Goal: Task Accomplishment & Management: Use online tool/utility

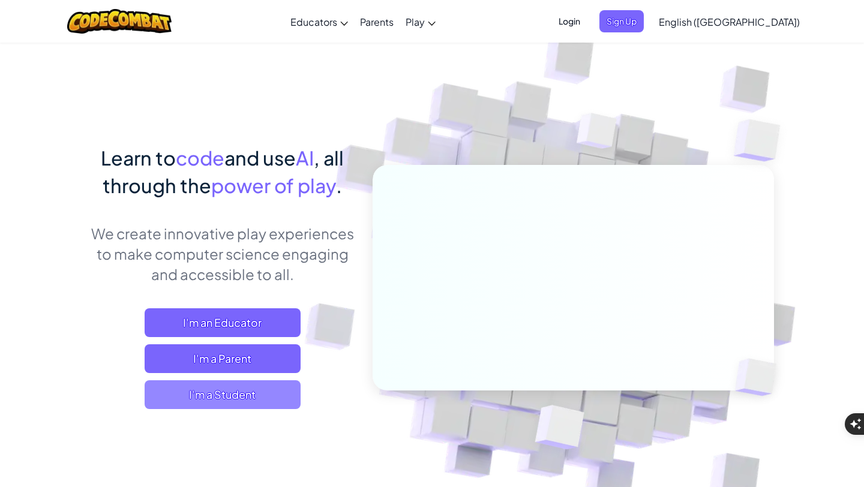
click at [254, 385] on span "I'm a Student" at bounding box center [223, 395] width 156 height 29
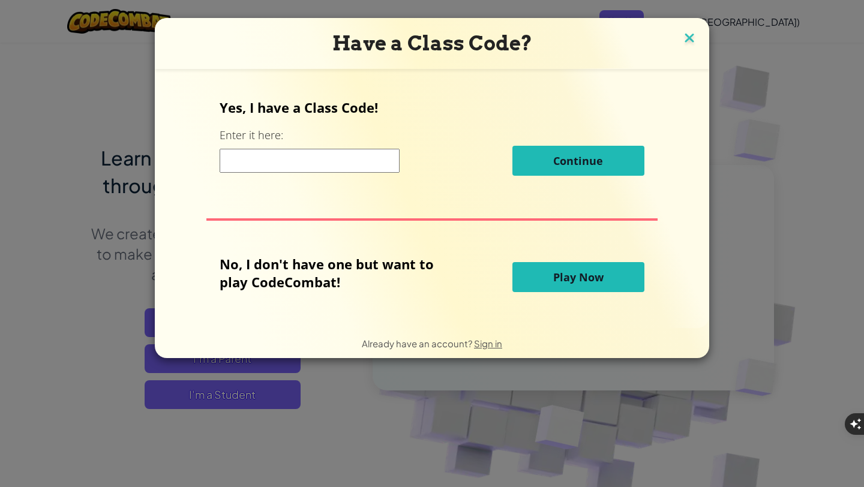
click at [694, 37] on img at bounding box center [690, 39] width 16 height 18
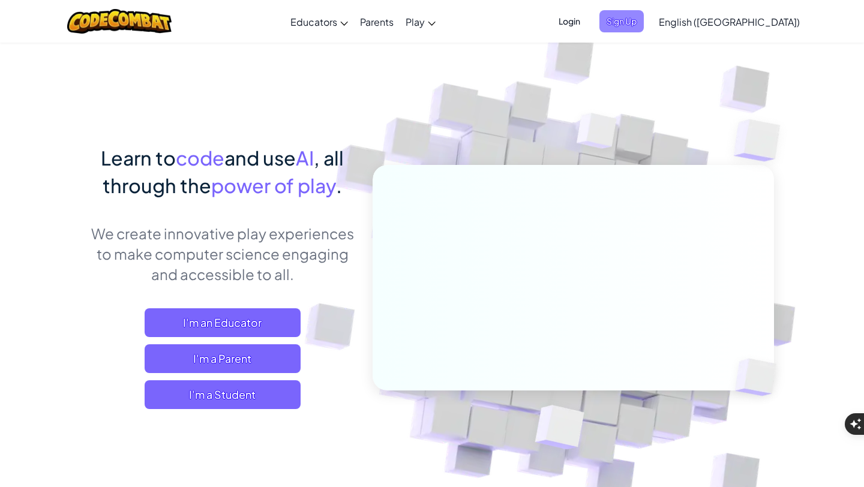
click at [644, 20] on span "Sign Up" at bounding box center [622, 21] width 44 height 22
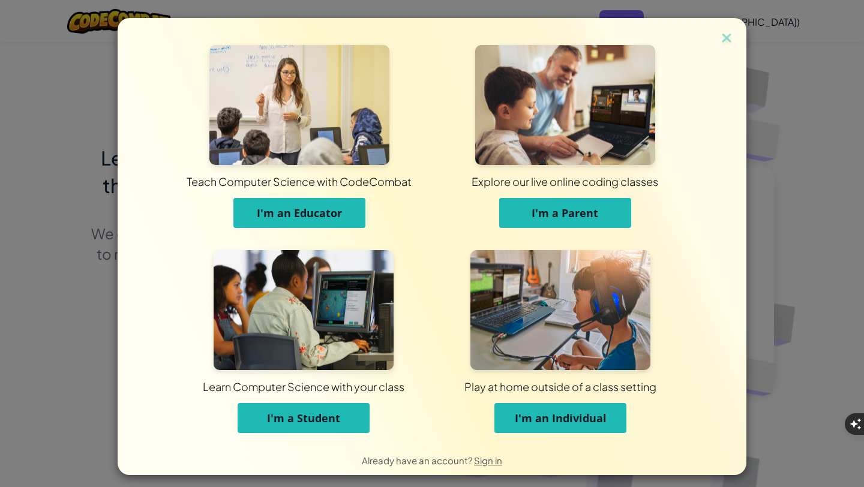
click at [582, 421] on span "I'm an Individual" at bounding box center [561, 418] width 92 height 14
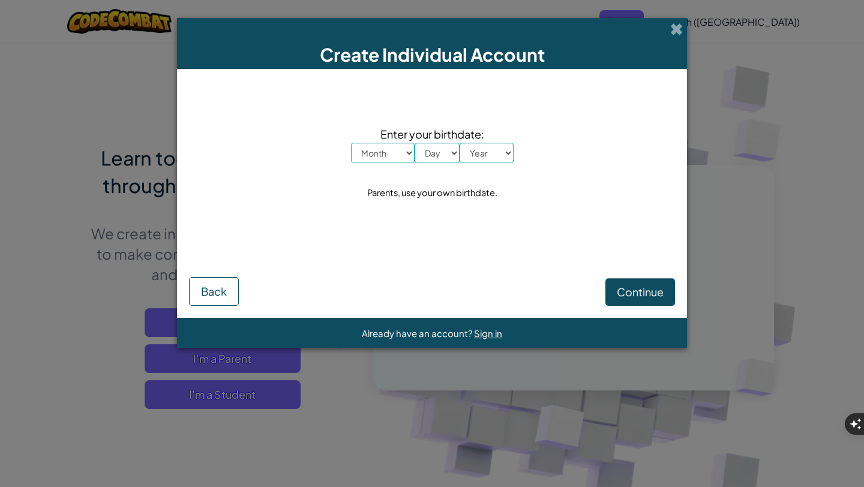
click at [361, 152] on select "Month January February March April May June July August September October Novem…" at bounding box center [383, 153] width 64 height 20
select select "6"
click at [351, 143] on select "Month January February March April May June July August September October Novem…" at bounding box center [383, 153] width 64 height 20
click at [441, 149] on select "Day 1 2 3 4 5 6 7 8 9 10 11 12 13 14 15 16 17 18 19 20 21 22 23 24 25 26 27 28 …" at bounding box center [437, 153] width 45 height 20
select select "11"
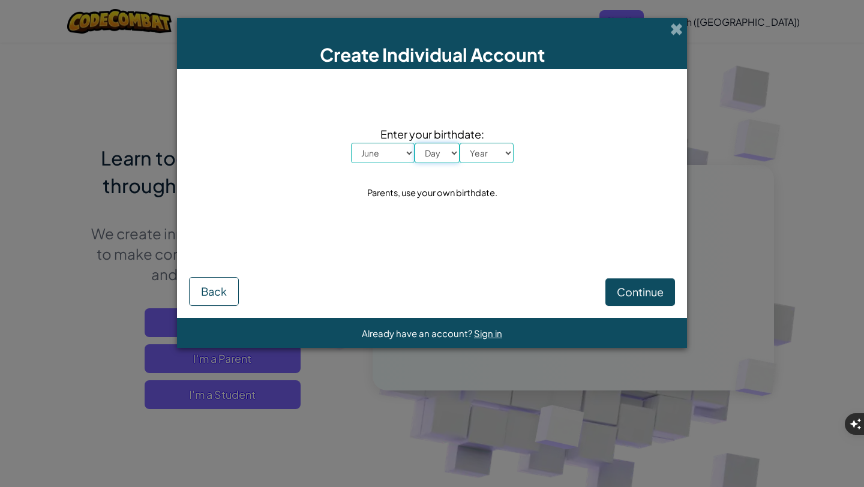
click at [415, 143] on select "Day 1 2 3 4 5 6 7 8 9 10 11 12 13 14 15 16 17 18 19 20 21 22 23 24 25 26 27 28 …" at bounding box center [437, 153] width 45 height 20
click at [480, 158] on select "Year 2025 2024 2023 2022 2021 2020 2019 2018 2017 2016 2015 2014 2013 2012 2011…" at bounding box center [487, 153] width 54 height 20
select select "1996"
click at [460, 143] on select "Year 2025 2024 2023 2022 2021 2020 2019 2018 2017 2016 2015 2014 2013 2012 2011…" at bounding box center [487, 153] width 54 height 20
click at [639, 289] on span "Continue" at bounding box center [640, 292] width 47 height 14
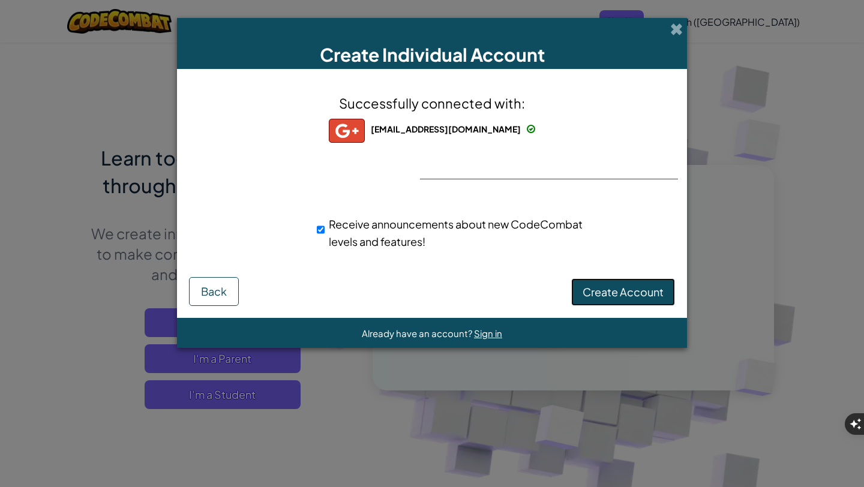
click at [611, 293] on span "Create Account" at bounding box center [623, 292] width 81 height 14
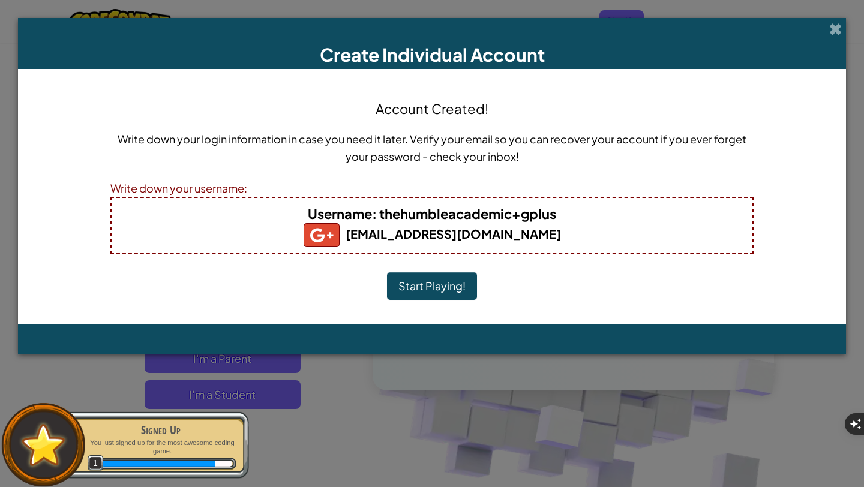
click at [443, 289] on button "Start Playing!" at bounding box center [432, 286] width 90 height 28
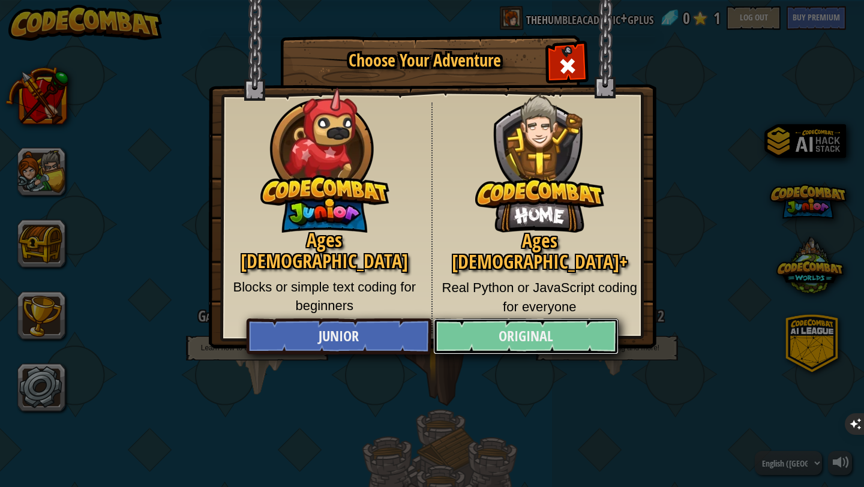
click at [504, 332] on link "Original" at bounding box center [525, 337] width 185 height 36
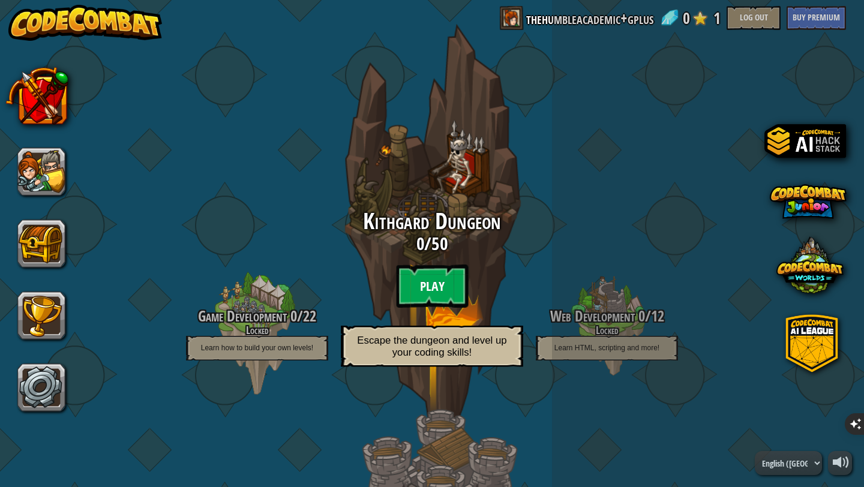
click at [433, 286] on btn "Play" at bounding box center [432, 286] width 72 height 43
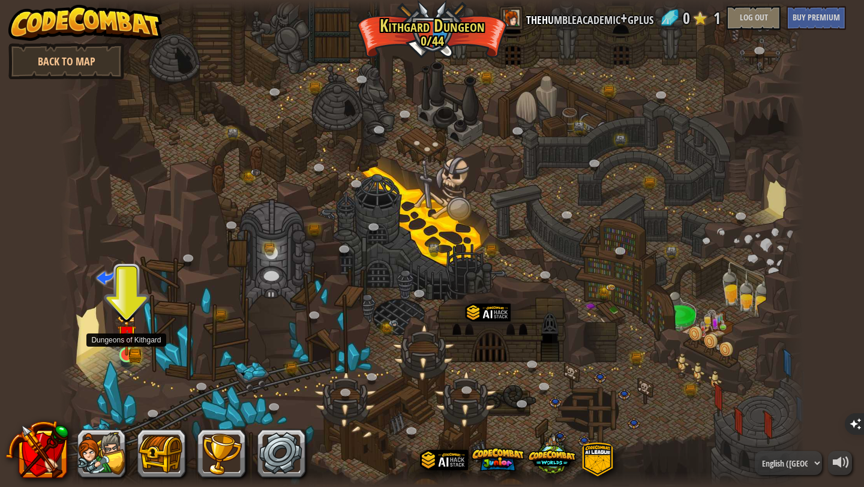
click at [130, 350] on img at bounding box center [126, 335] width 19 height 42
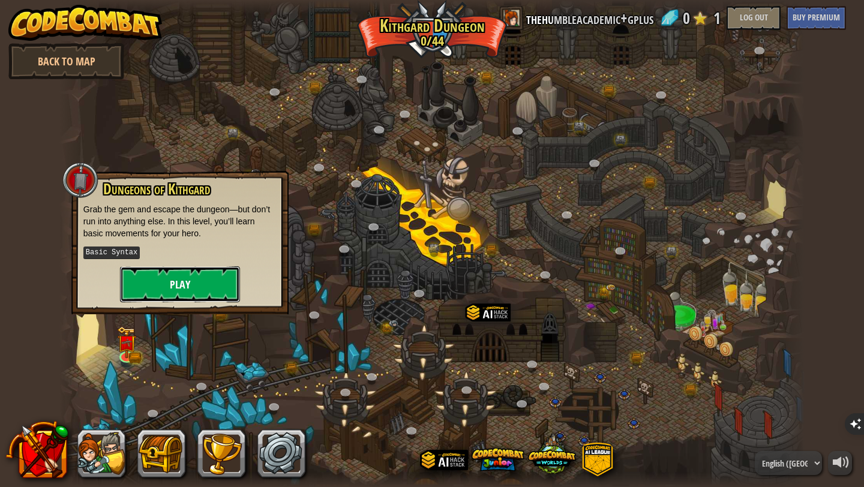
click at [189, 286] on button "Play" at bounding box center [180, 284] width 120 height 36
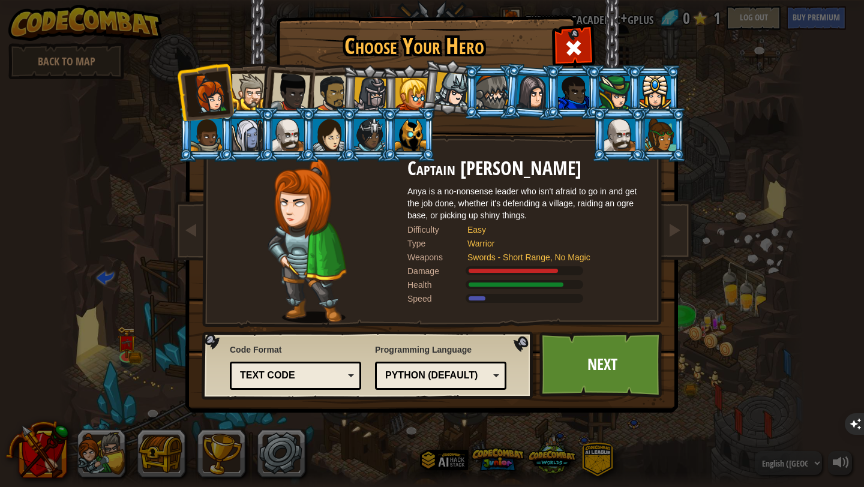
click at [257, 94] on div at bounding box center [250, 92] width 37 height 37
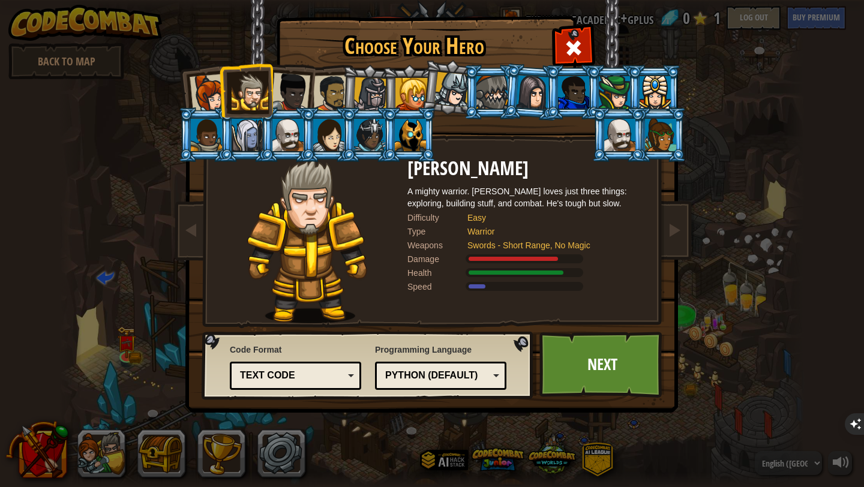
click at [287, 95] on div at bounding box center [291, 93] width 40 height 40
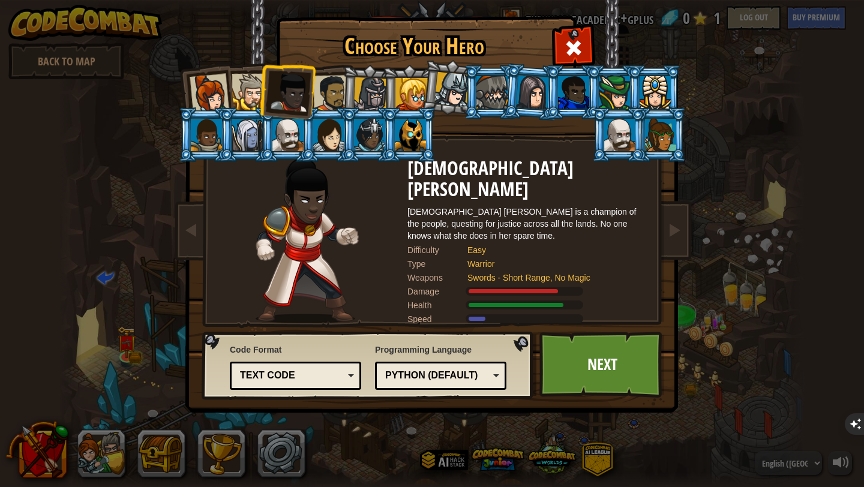
click at [325, 92] on div at bounding box center [331, 93] width 37 height 37
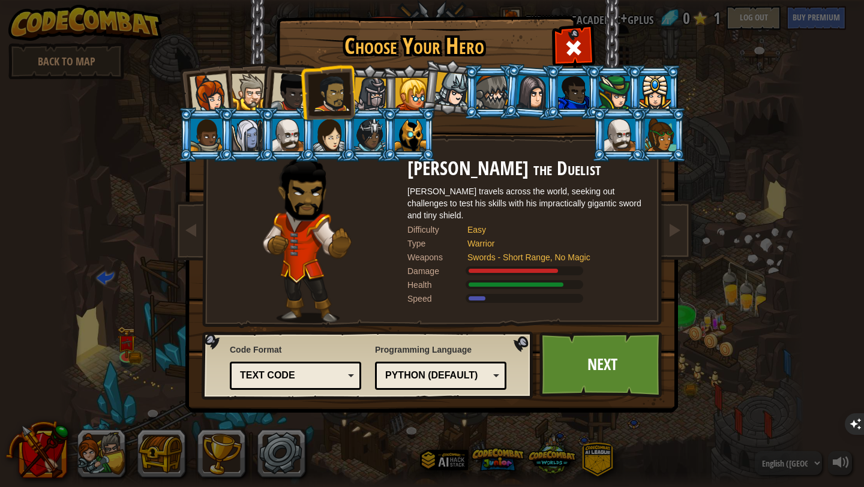
click at [373, 92] on div at bounding box center [370, 94] width 34 height 34
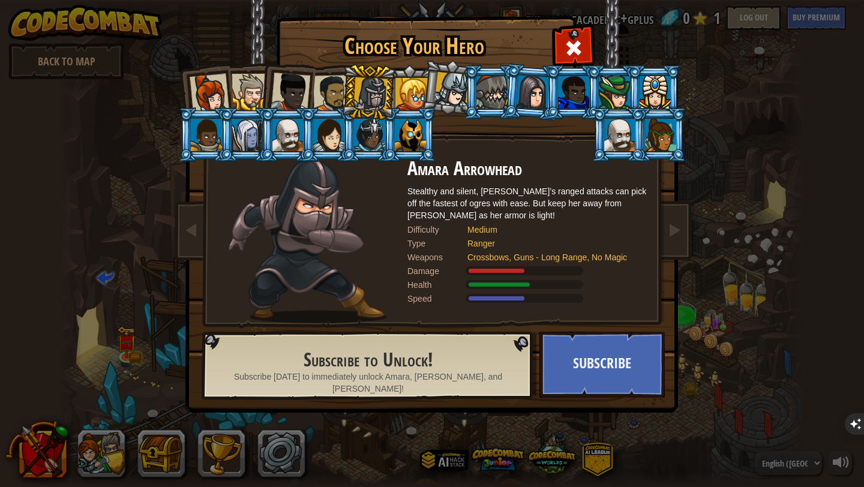
click at [408, 92] on div at bounding box center [412, 94] width 32 height 32
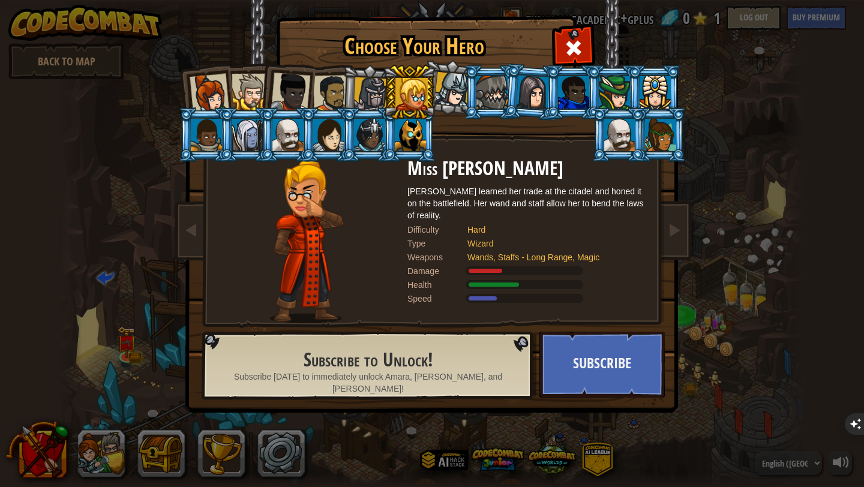
click at [457, 85] on div at bounding box center [452, 89] width 35 height 35
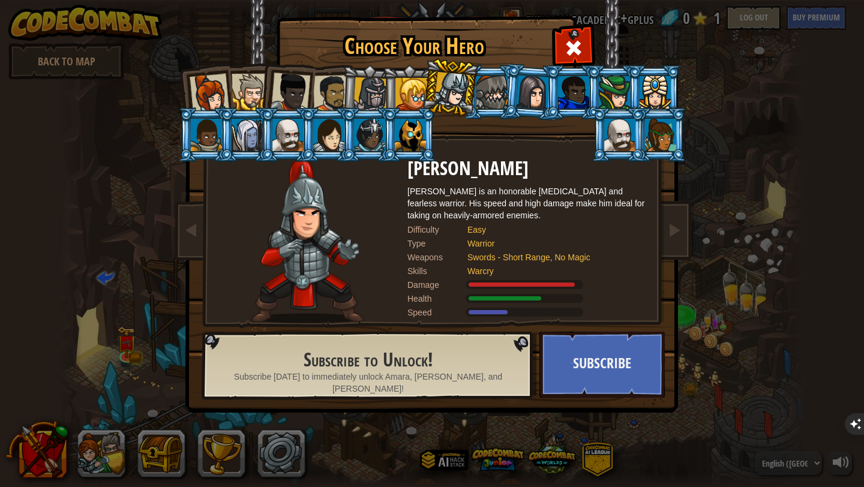
click at [494, 83] on div at bounding box center [492, 92] width 31 height 32
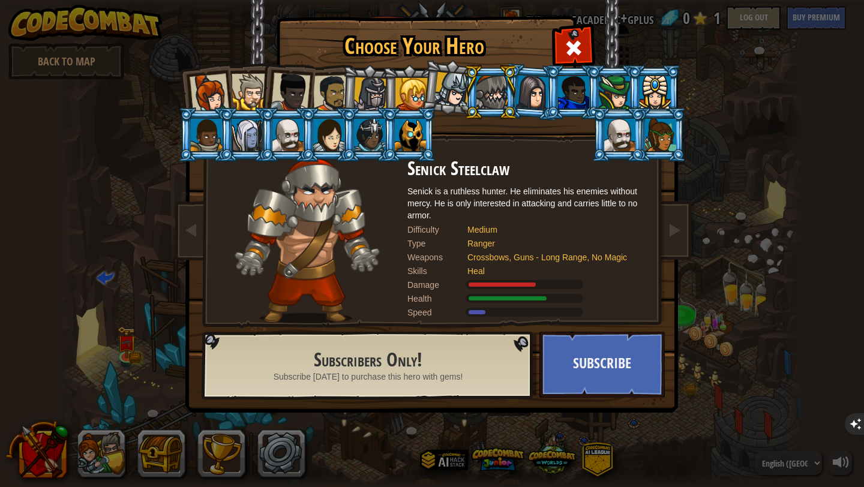
click at [250, 89] on div at bounding box center [250, 92] width 37 height 37
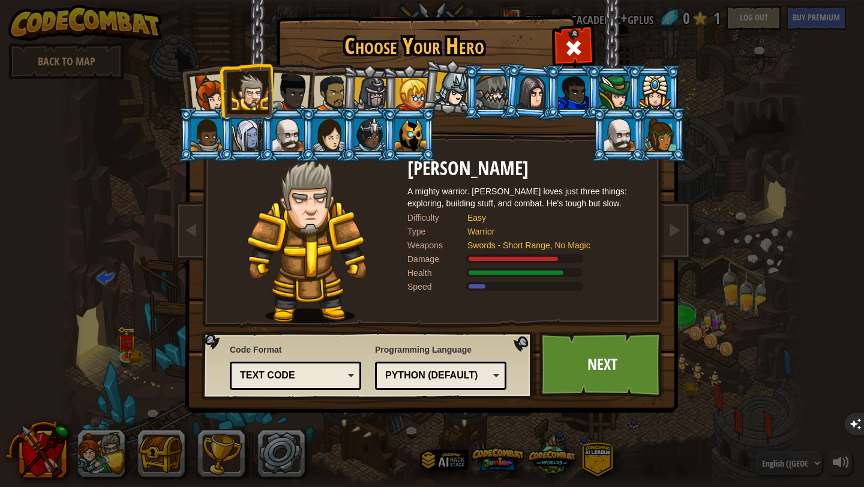
click at [323, 378] on div "Text code" at bounding box center [292, 376] width 104 height 14
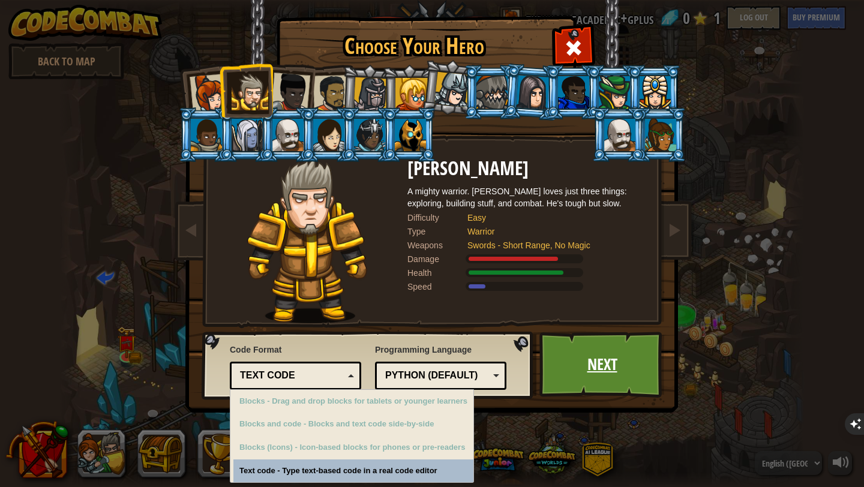
click at [583, 368] on link "Next" at bounding box center [602, 365] width 125 height 66
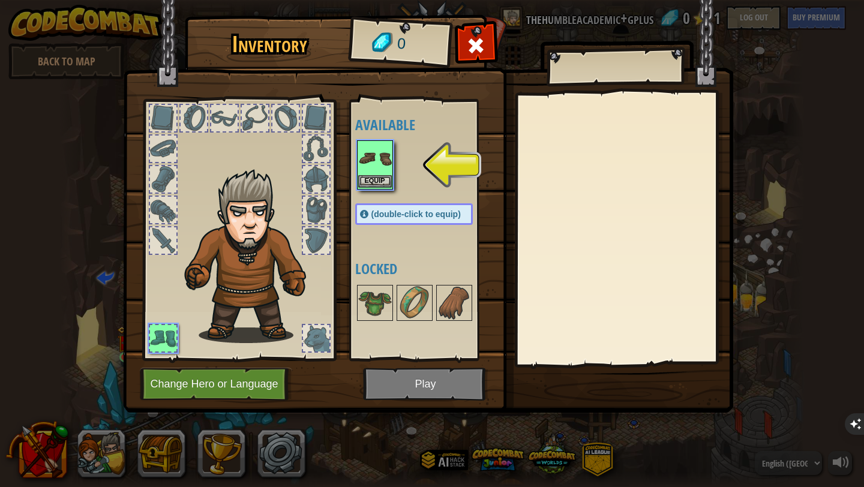
click at [380, 164] on img at bounding box center [375, 159] width 34 height 34
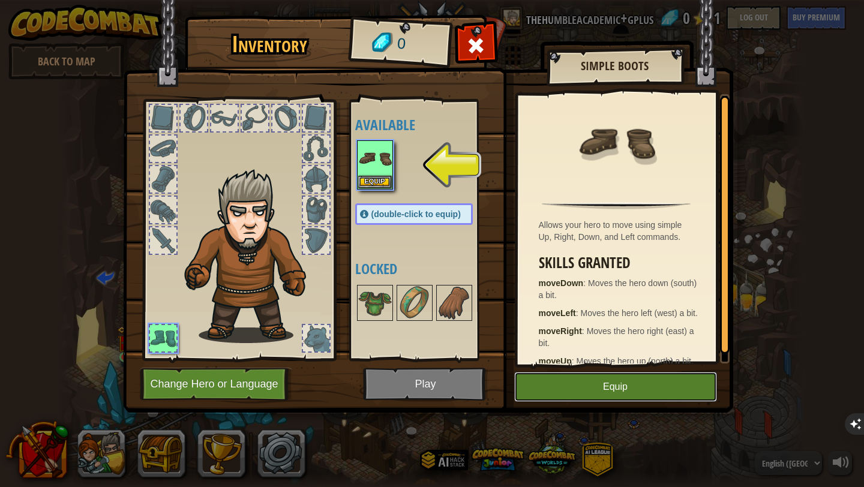
click at [625, 387] on button "Equip" at bounding box center [615, 387] width 203 height 30
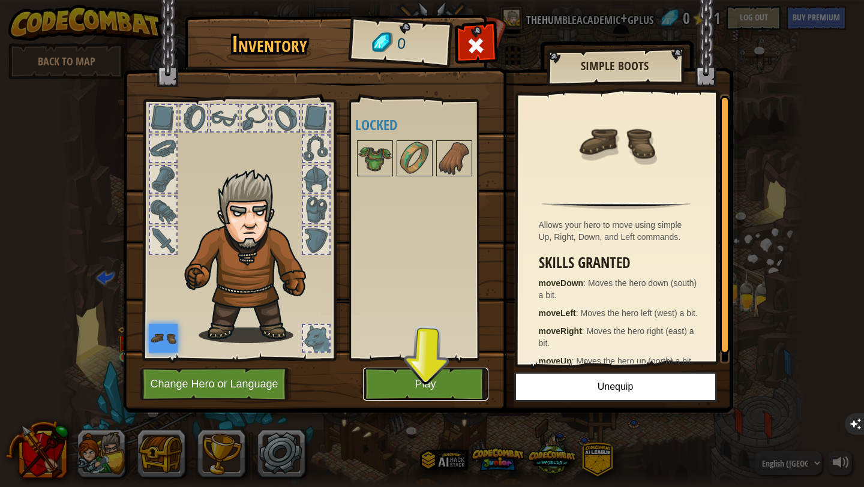
click at [441, 384] on button "Play" at bounding box center [425, 384] width 125 height 33
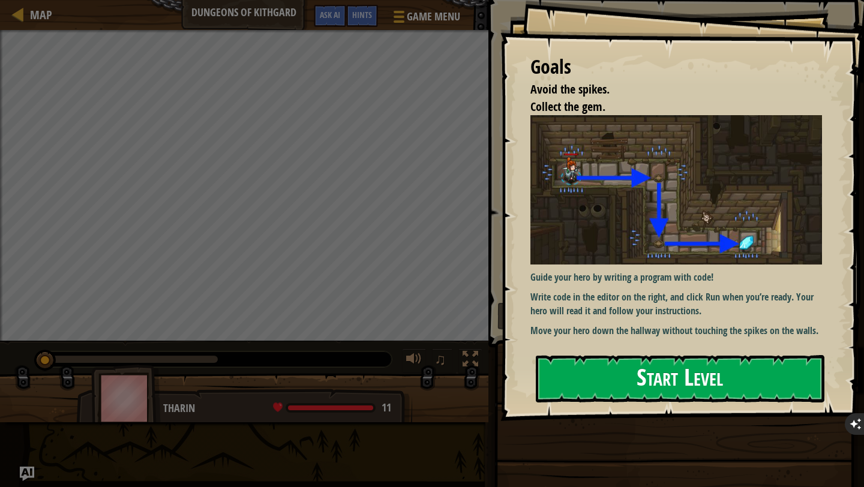
click at [656, 387] on button "Start Level" at bounding box center [680, 378] width 289 height 47
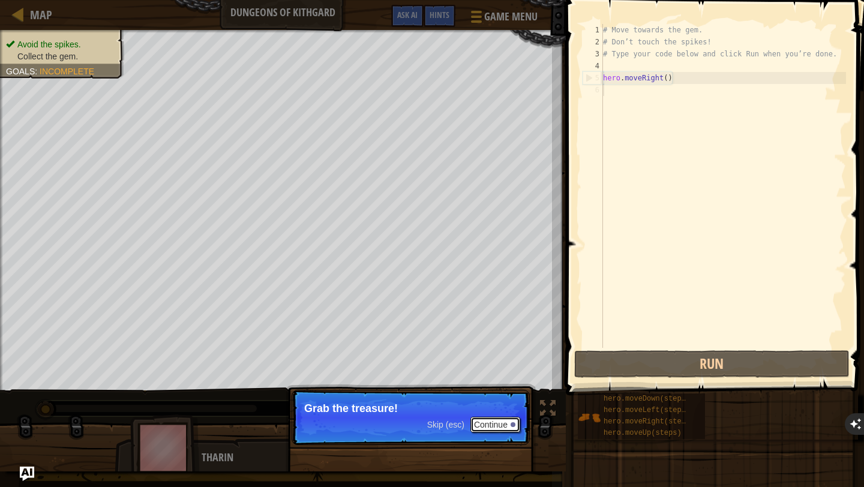
click at [492, 424] on button "Continue" at bounding box center [496, 425] width 50 height 16
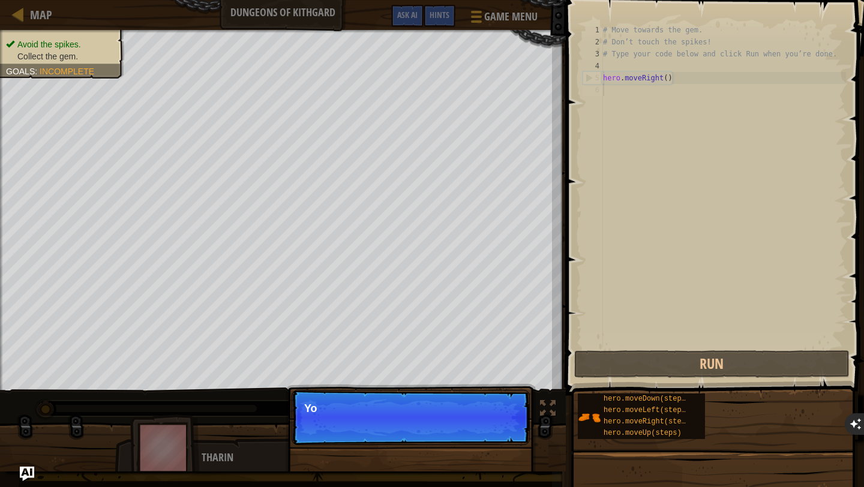
scroll to position [5, 0]
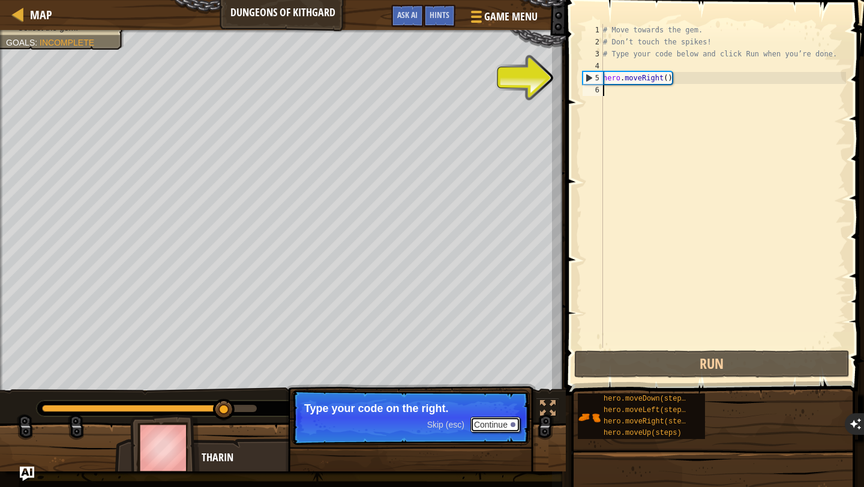
click at [495, 424] on button "Continue" at bounding box center [496, 425] width 50 height 16
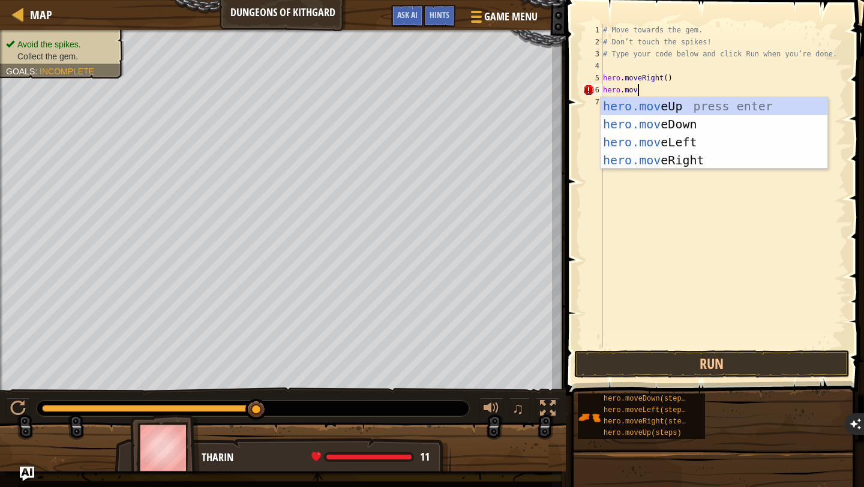
scroll to position [5, 2]
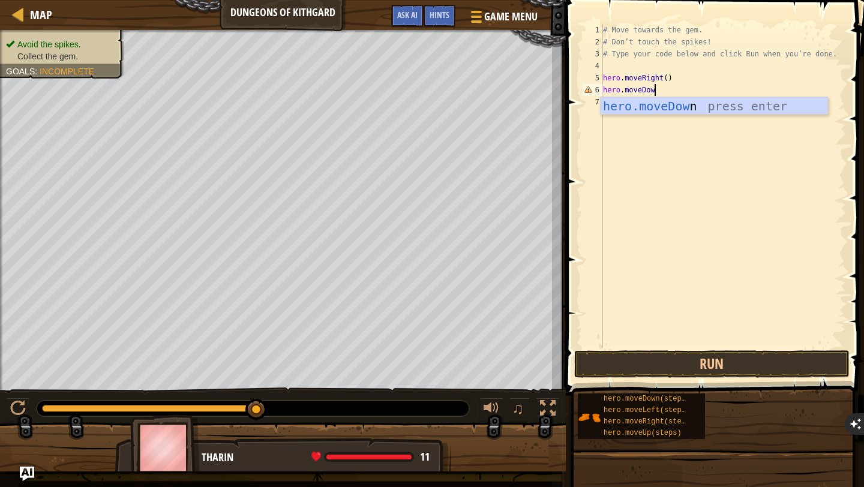
type textarea "hero.moveDown"
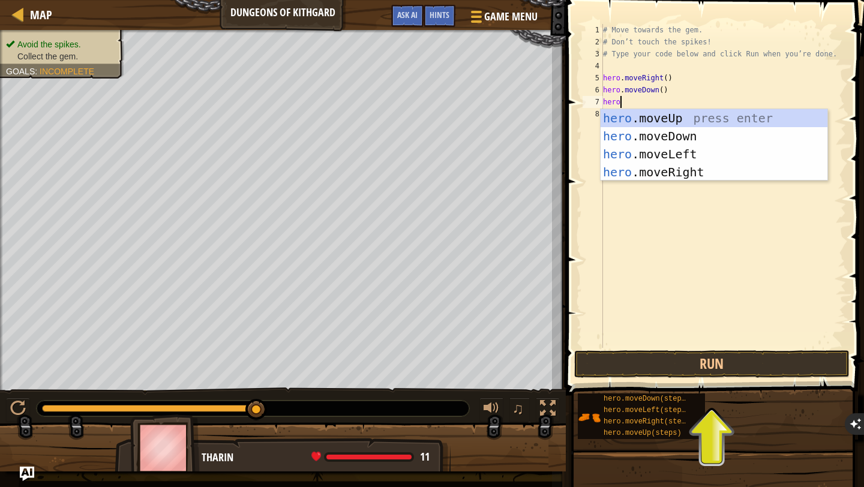
scroll to position [5, 1]
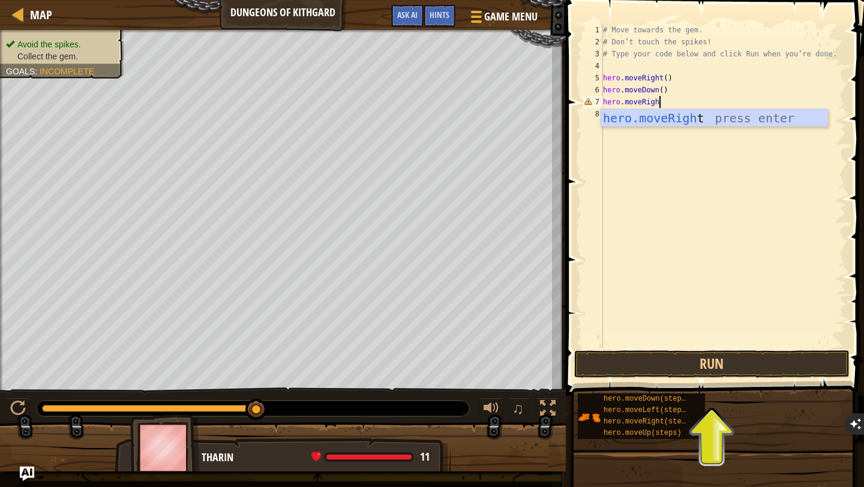
type textarea "hero.moveRight"
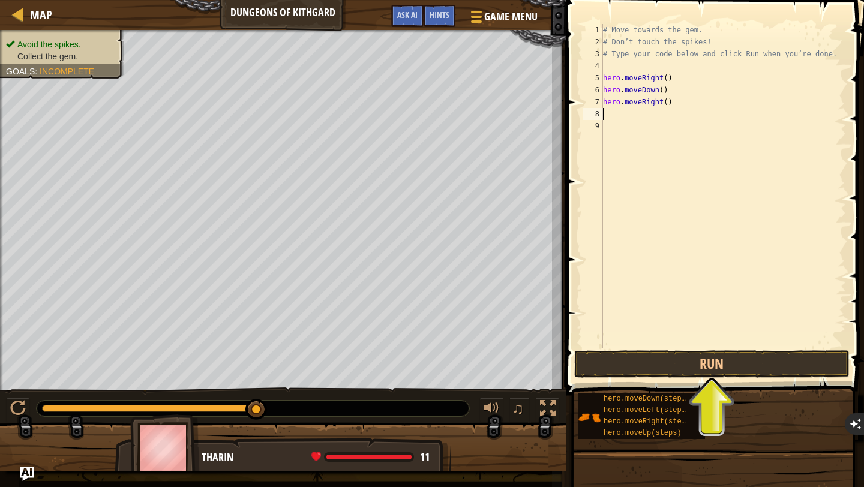
scroll to position [5, 0]
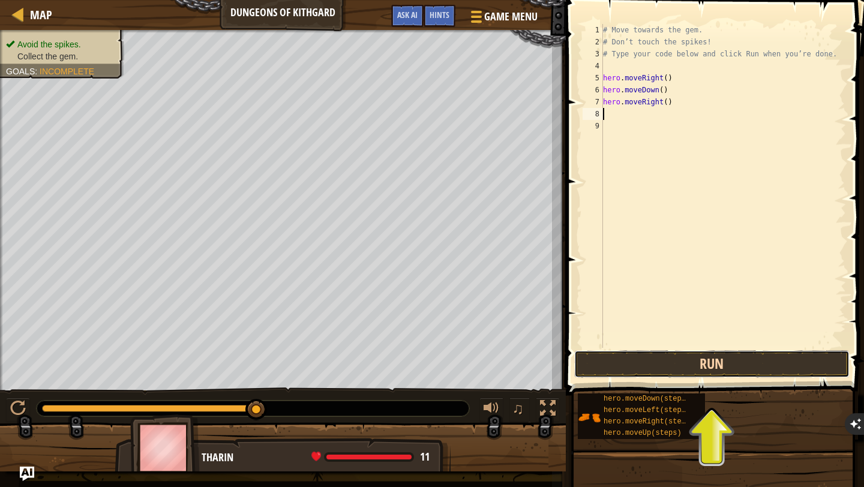
click at [762, 362] on button "Run" at bounding box center [711, 364] width 275 height 28
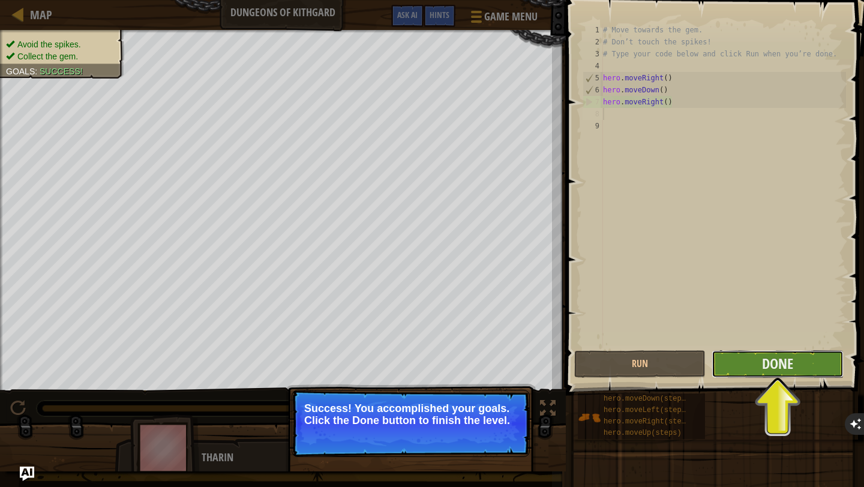
click at [796, 367] on button "Done" at bounding box center [777, 364] width 131 height 28
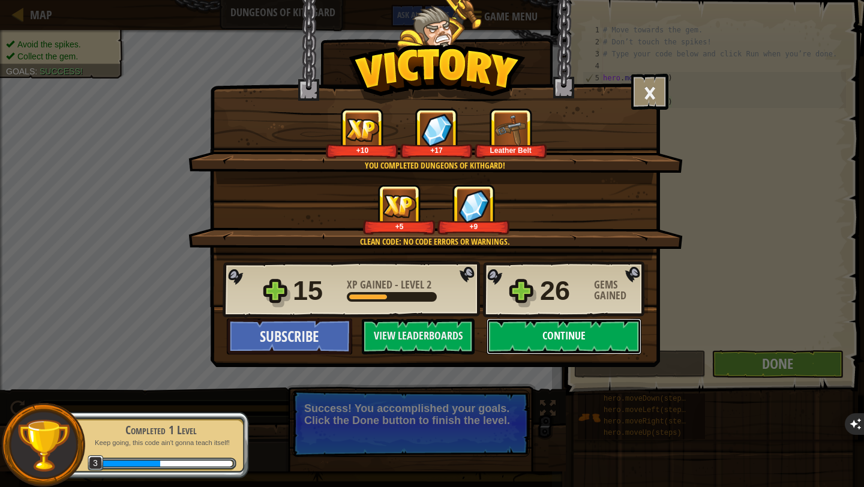
click at [534, 344] on button "Continue" at bounding box center [564, 337] width 155 height 36
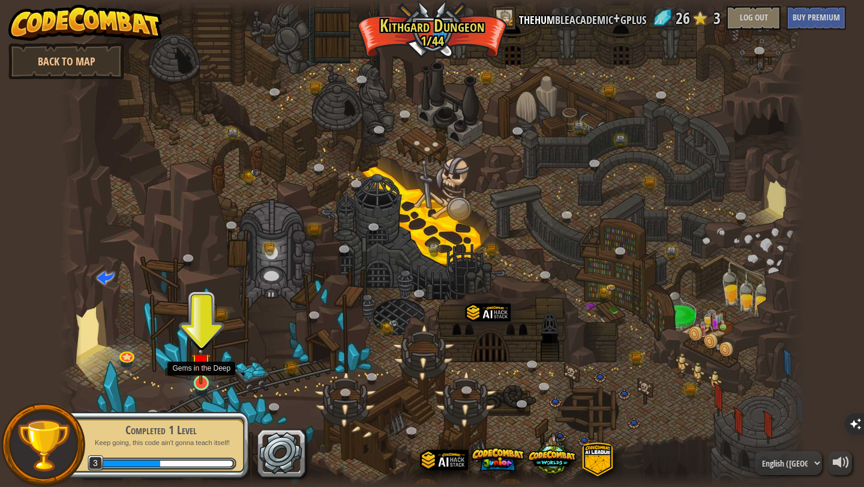
click at [205, 379] on img at bounding box center [200, 363] width 19 height 44
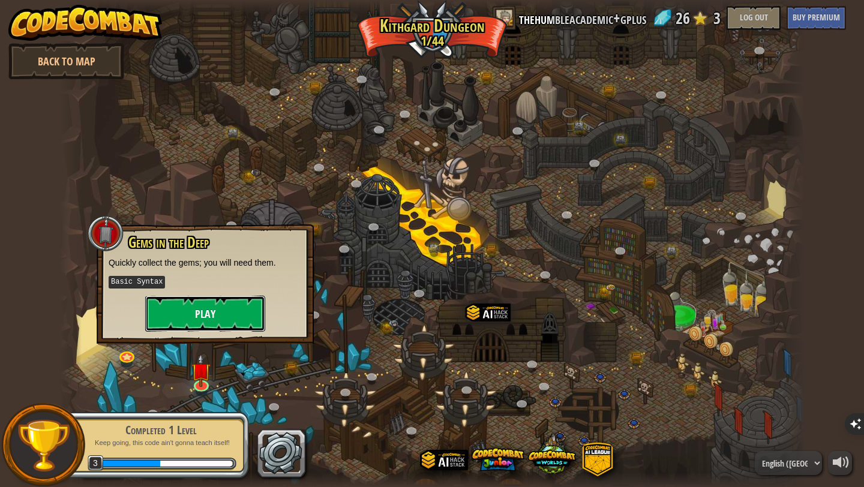
click at [223, 311] on button "Play" at bounding box center [205, 314] width 120 height 36
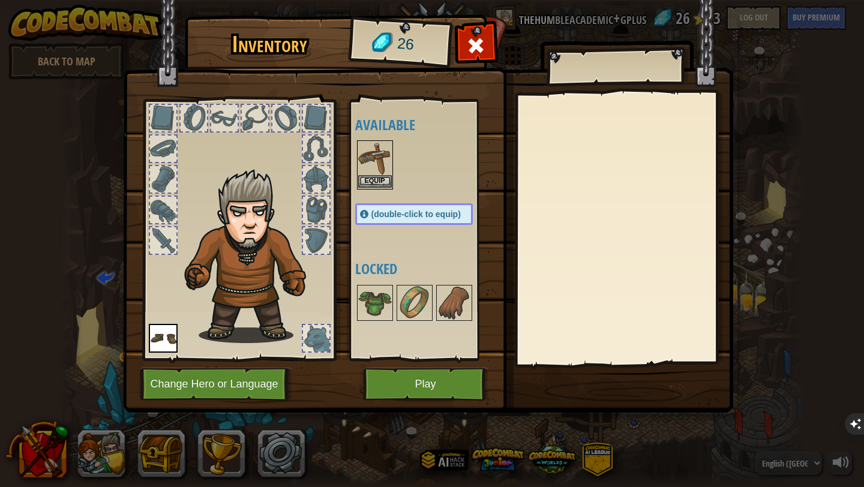
click at [377, 157] on img at bounding box center [375, 159] width 34 height 34
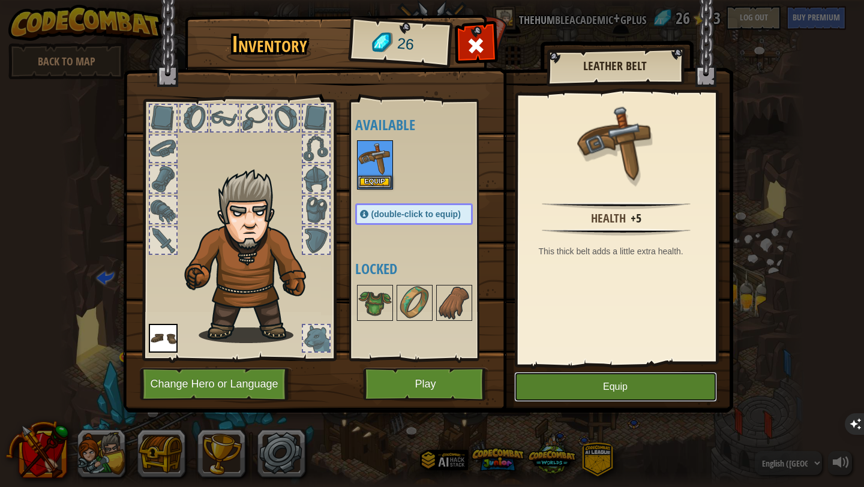
click at [602, 392] on button "Equip" at bounding box center [615, 387] width 203 height 30
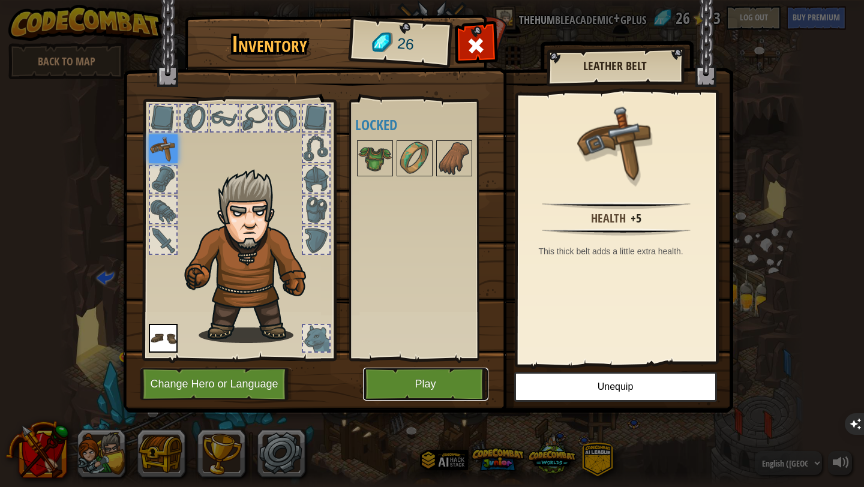
click at [429, 382] on button "Play" at bounding box center [425, 384] width 125 height 33
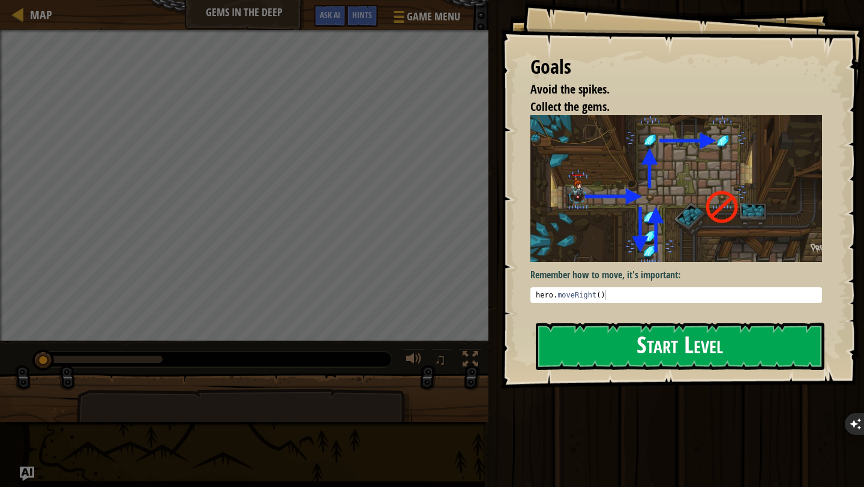
click at [646, 344] on button "Start Level" at bounding box center [680, 346] width 289 height 47
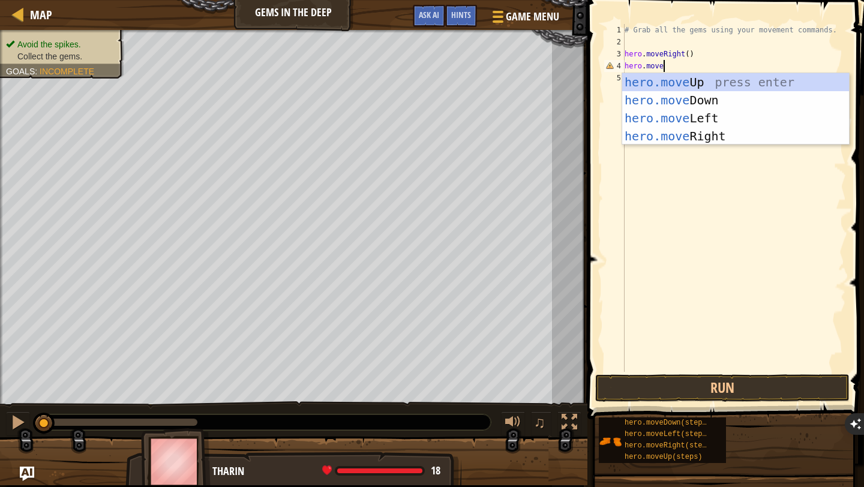
scroll to position [5, 2]
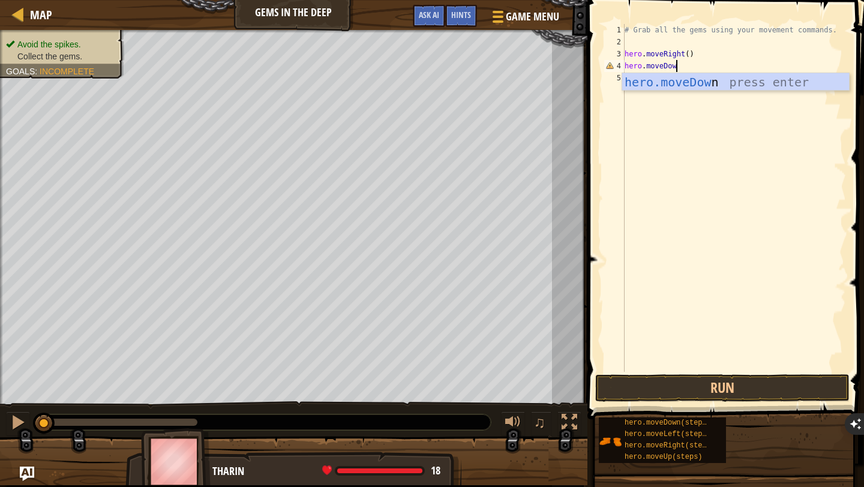
type textarea "hero.moveDown"
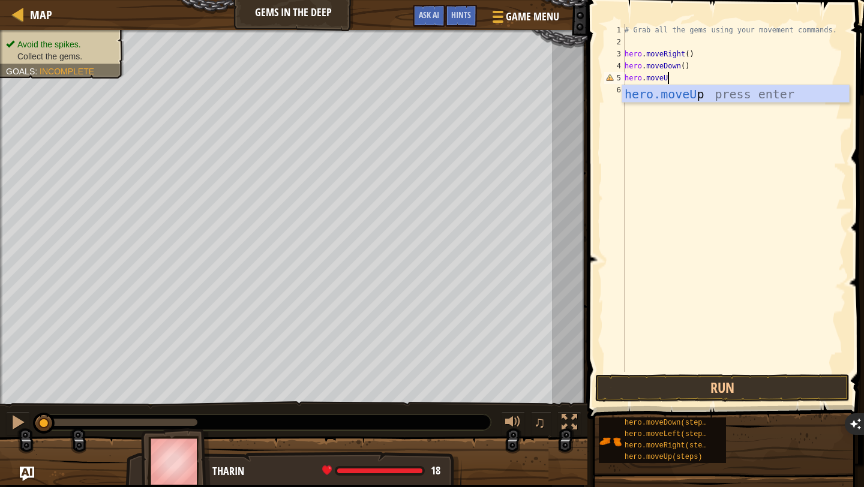
type textarea "hero.moveUp"
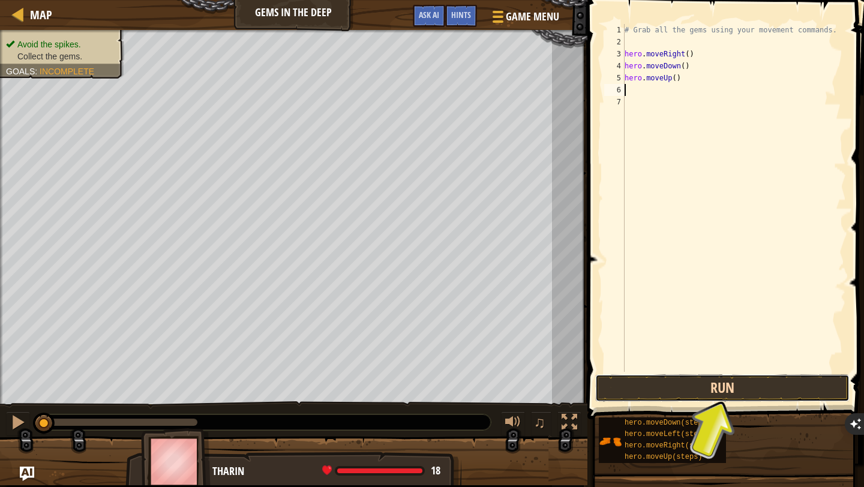
click at [703, 382] on button "Run" at bounding box center [722, 388] width 254 height 28
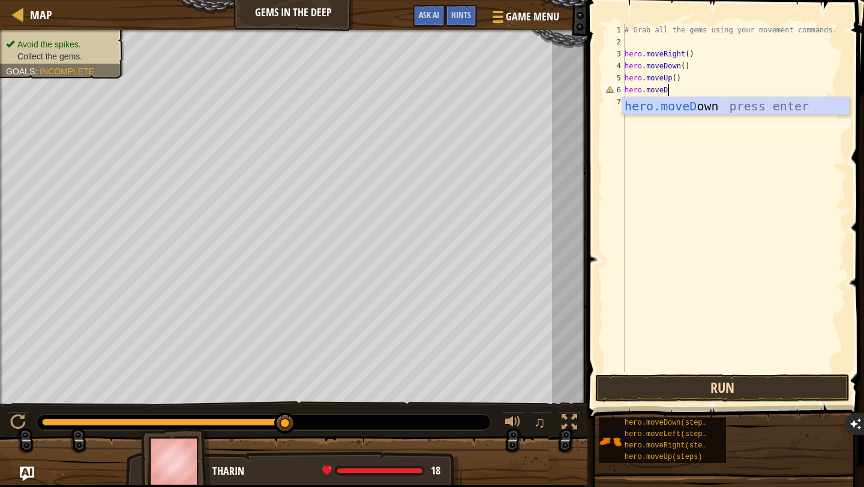
scroll to position [5, 2]
type textarea "hero.moveup"
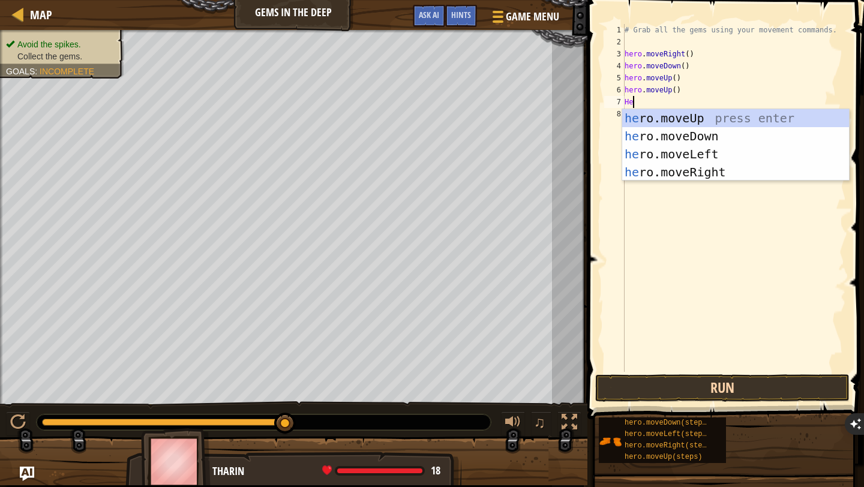
scroll to position [5, 0]
type textarea "H"
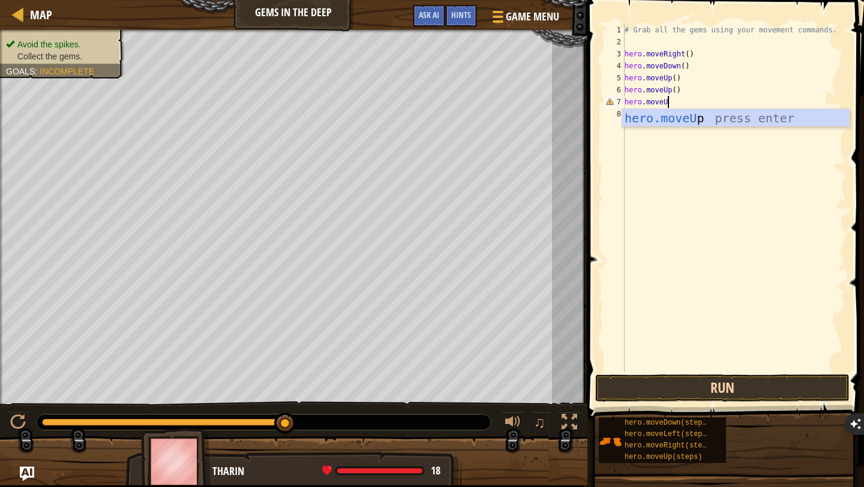
scroll to position [5, 2]
type textarea "hero.moveRight"
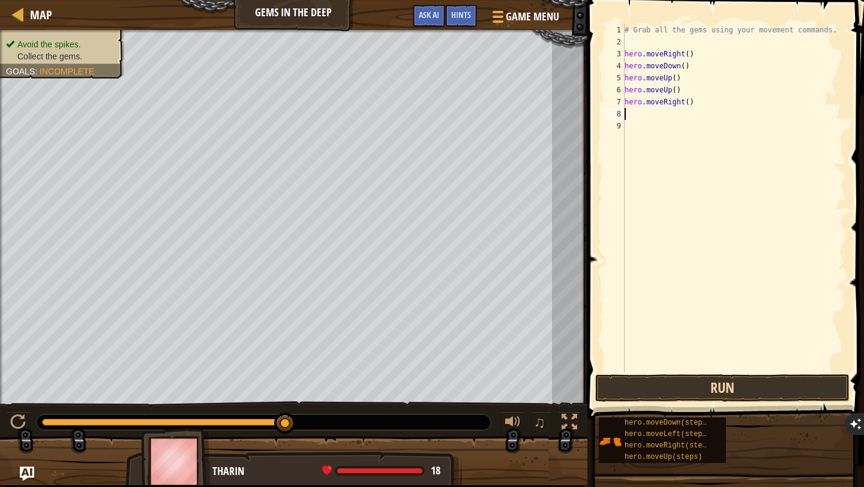
scroll to position [5, 0]
click at [777, 387] on button "Run" at bounding box center [722, 388] width 254 height 28
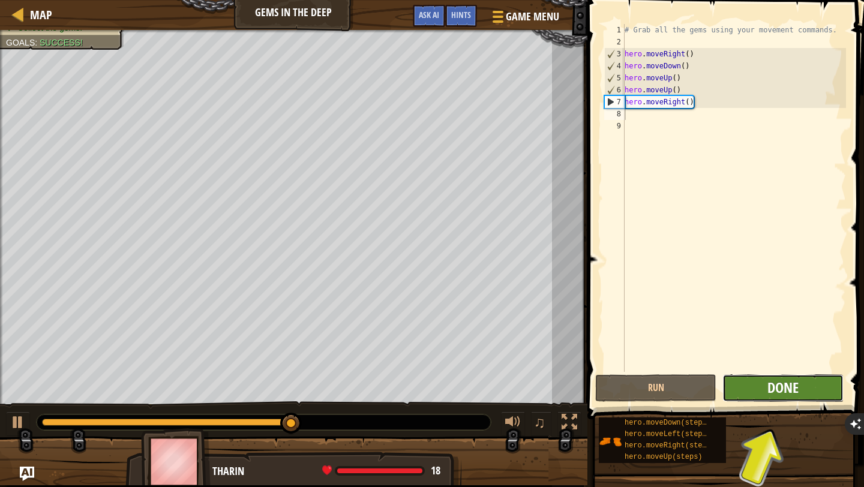
click at [794, 394] on span "Done" at bounding box center [783, 387] width 31 height 19
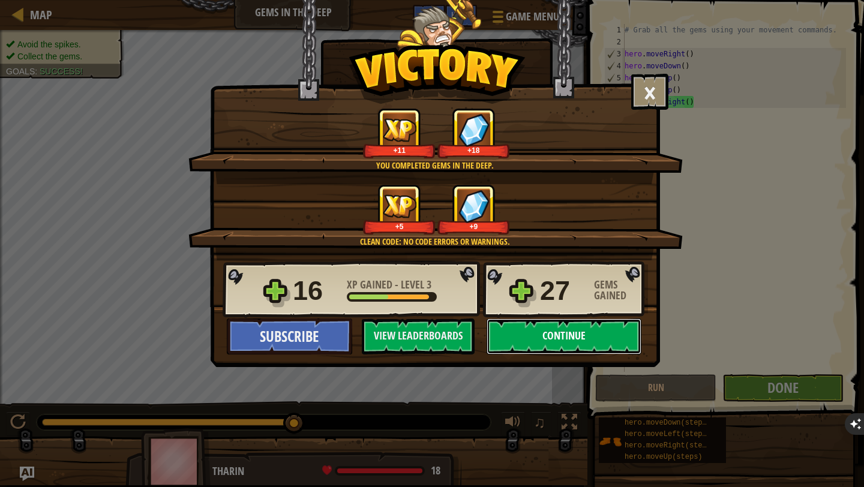
click at [568, 334] on button "Continue" at bounding box center [564, 337] width 155 height 36
